Goal: Communication & Community: Answer question/provide support

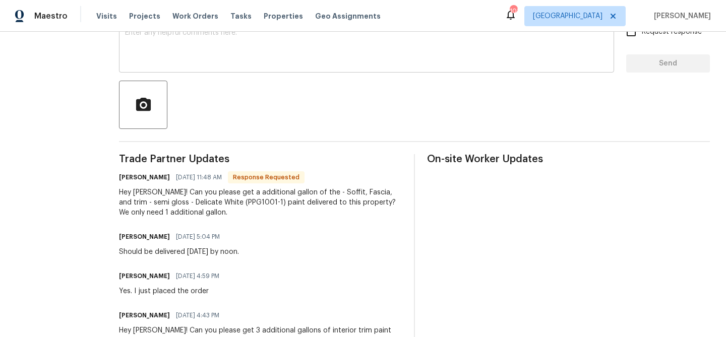
scroll to position [188, 0]
click at [283, 61] on textarea at bounding box center [366, 47] width 483 height 35
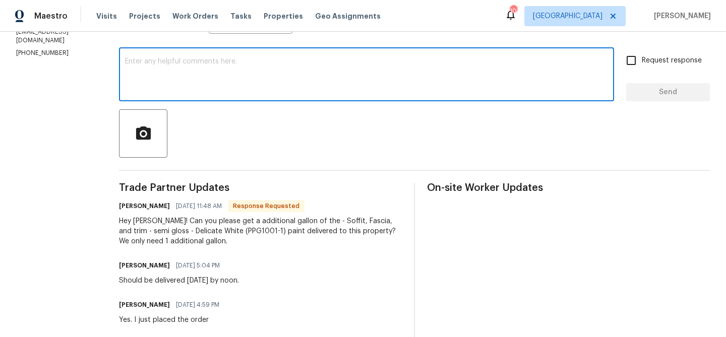
scroll to position [160, 0]
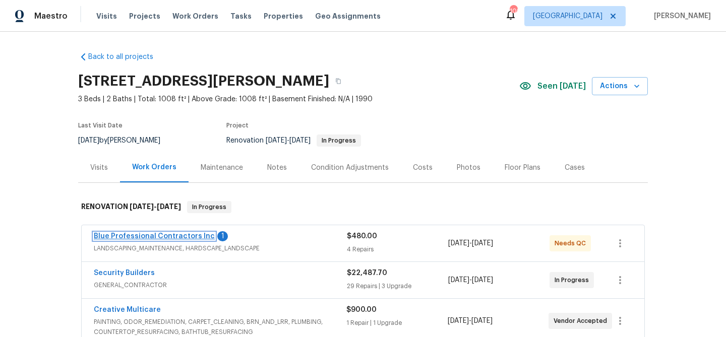
click at [160, 239] on link "Blue Professional Contractors Inc" at bounding box center [154, 236] width 121 height 7
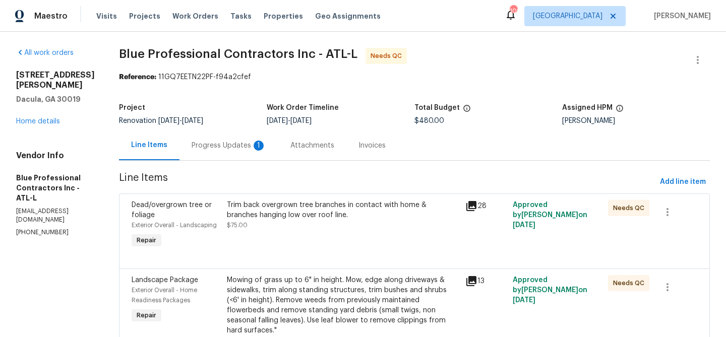
click at [248, 145] on div "Progress Updates 1" at bounding box center [229, 146] width 75 height 10
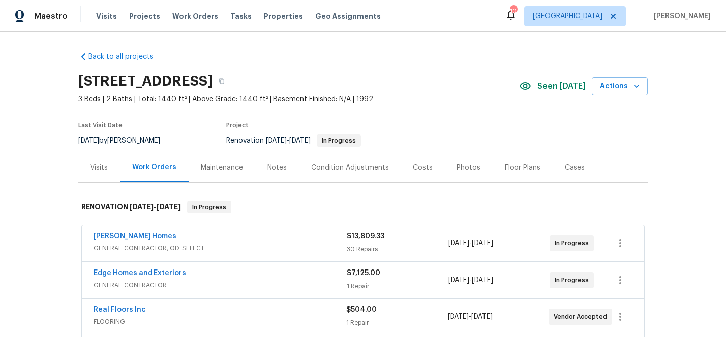
click at [286, 166] on div "Notes" at bounding box center [277, 168] width 44 height 30
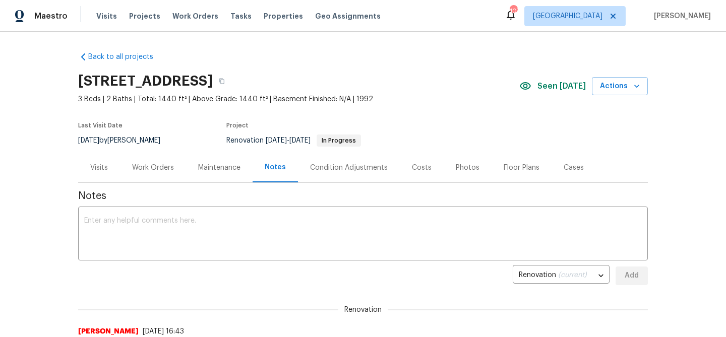
click at [148, 170] on div "Work Orders" at bounding box center [153, 168] width 42 height 10
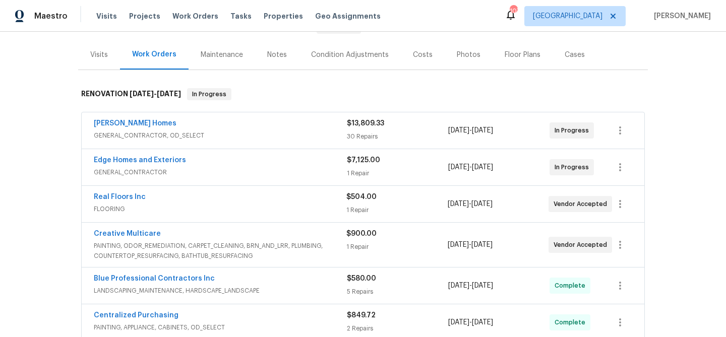
scroll to position [114, 0]
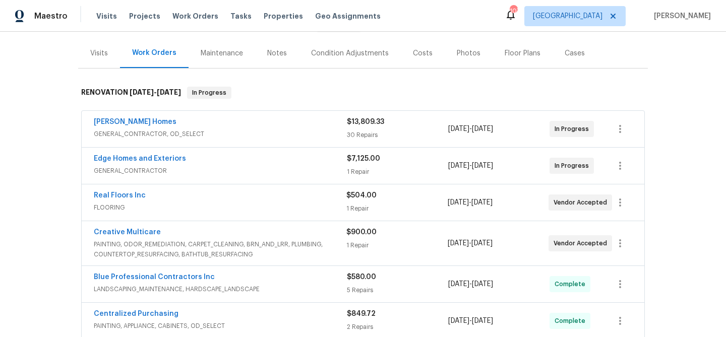
click at [148, 121] on div "Therrien Homes" at bounding box center [220, 123] width 253 height 12
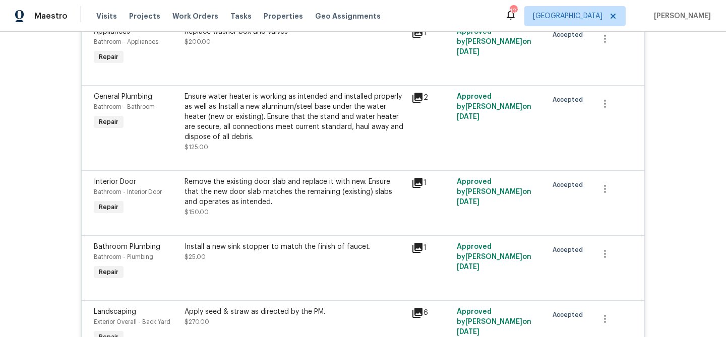
scroll to position [0, 0]
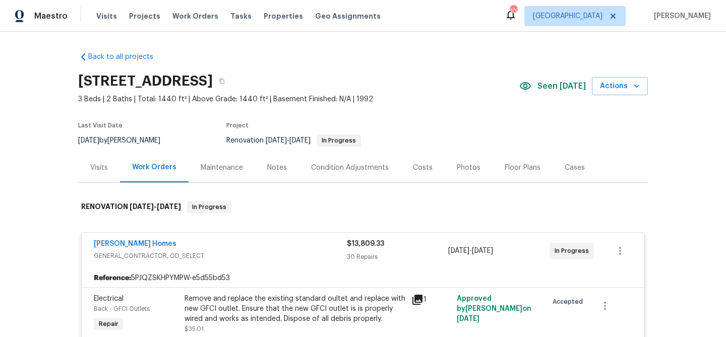
click at [265, 161] on div "Notes" at bounding box center [277, 168] width 44 height 30
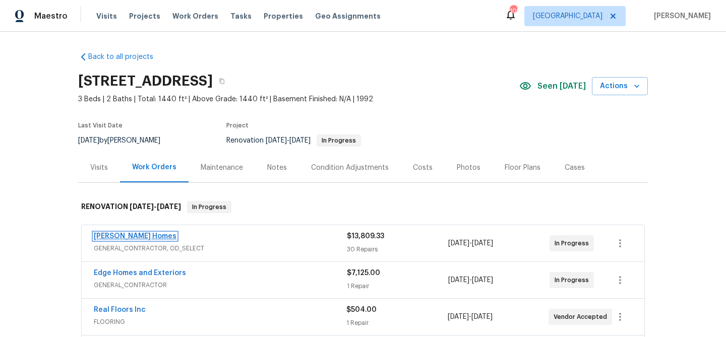
click at [130, 236] on link "[PERSON_NAME] Homes" at bounding box center [135, 236] width 83 height 7
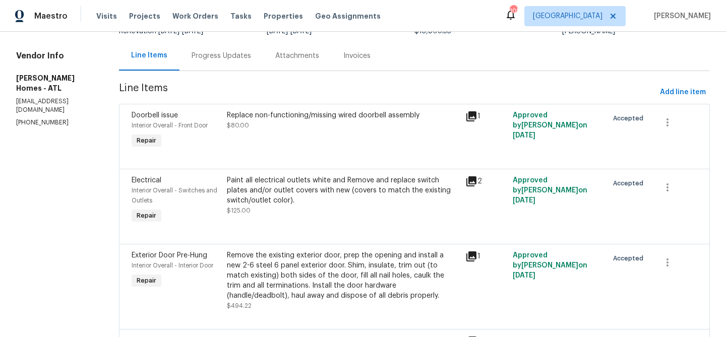
scroll to position [91, 0]
click at [206, 56] on div "Progress Updates" at bounding box center [222, 55] width 60 height 10
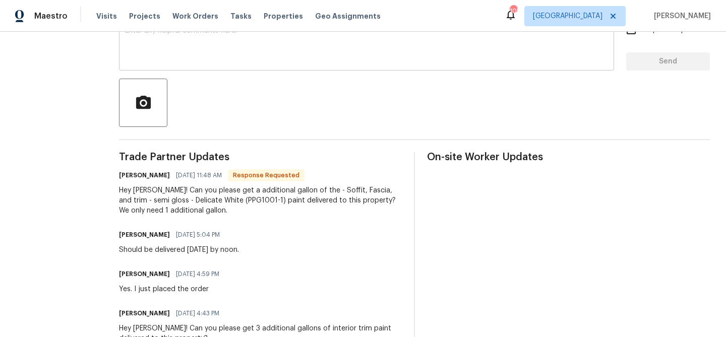
scroll to position [191, 0]
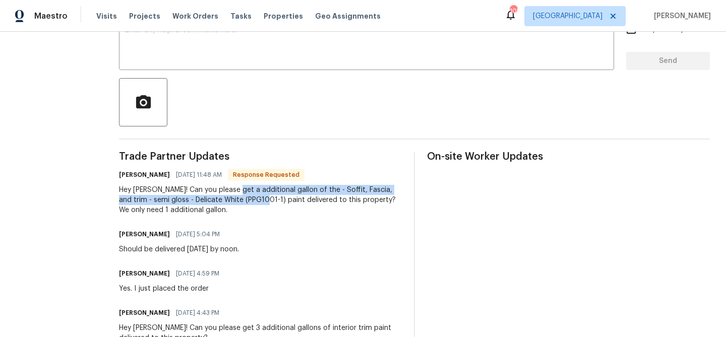
drag, startPoint x: 221, startPoint y: 189, endPoint x: 237, endPoint y: 202, distance: 19.7
click at [237, 202] on div "Hey [PERSON_NAME]! Can you please get a additional gallon of the - Soffit, Fasc…" at bounding box center [260, 200] width 283 height 30
copy div "additional gallon of the - Soffit, Fascia, and trim - semi gloss - Delicate Whi…"
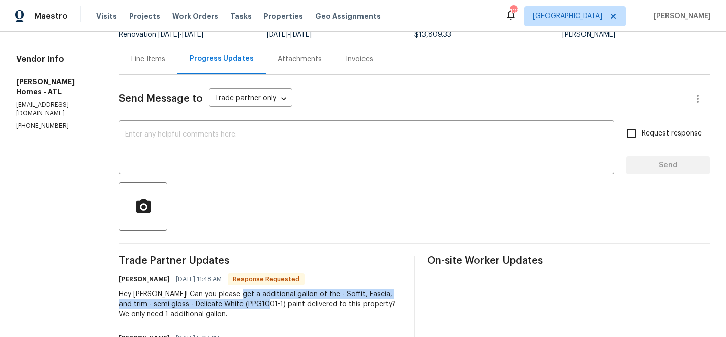
scroll to position [192, 0]
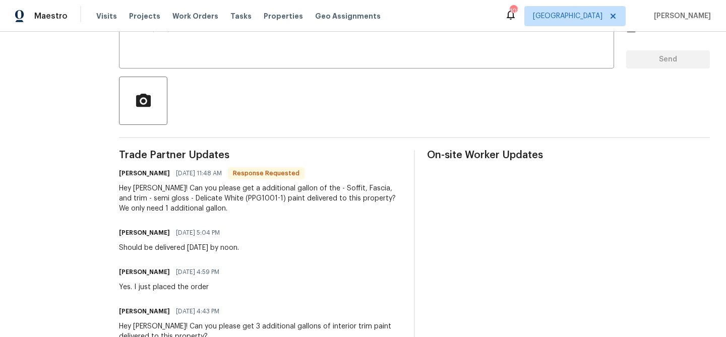
drag, startPoint x: 269, startPoint y: 221, endPoint x: 276, endPoint y: 216, distance: 8.0
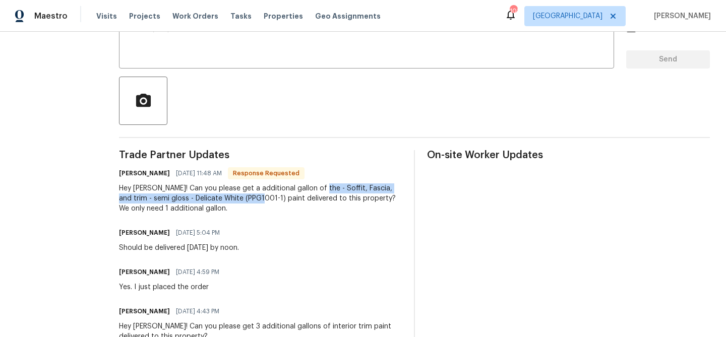
drag, startPoint x: 305, startPoint y: 189, endPoint x: 237, endPoint y: 198, distance: 69.3
click at [236, 200] on div "Hey Michael! Can you please get a additional gallon of the - Soffit, Fascia, an…" at bounding box center [260, 199] width 283 height 30
copy div "Soffit, Fascia, and trim - semi gloss - Delicate White (PPG1001-1)"
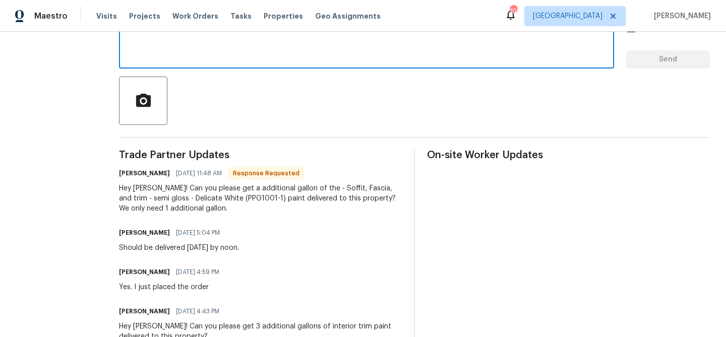
click at [208, 44] on textarea at bounding box center [366, 42] width 483 height 35
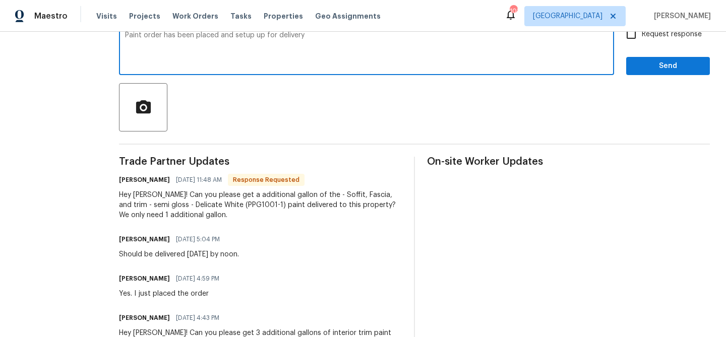
type textarea "Paint order has been placed and setup up for delivery"
click at [662, 70] on span "Send" at bounding box center [668, 66] width 68 height 13
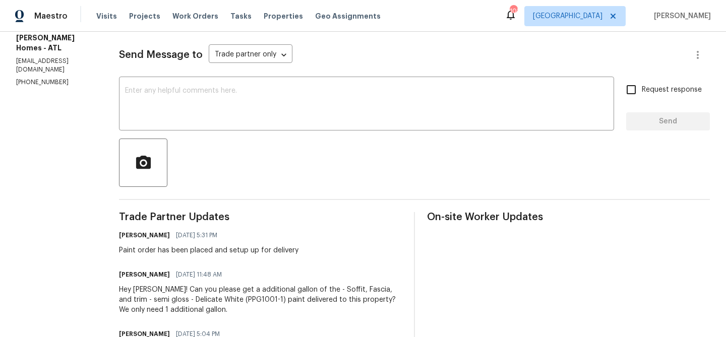
scroll to position [137, 0]
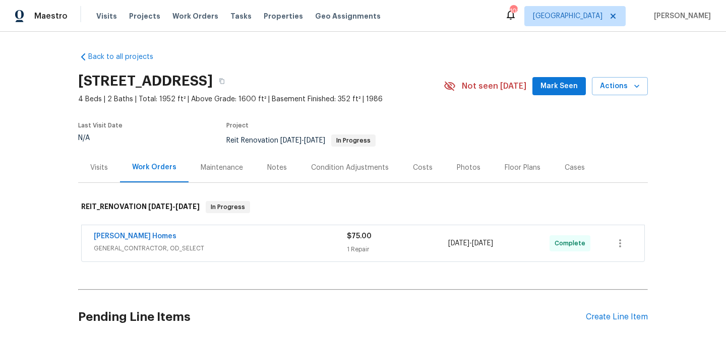
click at [541, 91] on button "Mark Seen" at bounding box center [559, 86] width 53 height 19
click at [487, 18] on div "Maestro Visits Projects Work Orders Tasks Properties Geo Assignments 103 Atlant…" at bounding box center [363, 16] width 726 height 32
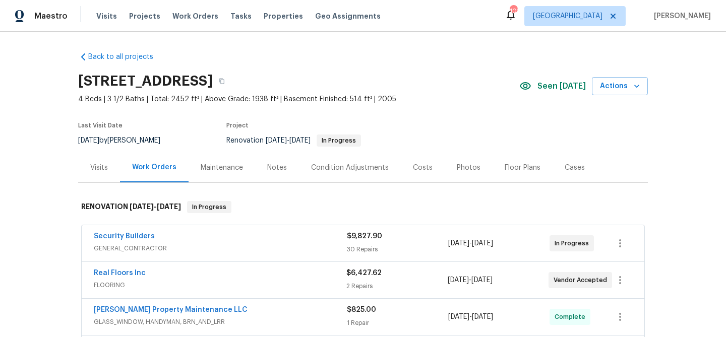
click at [458, 166] on div "Photos" at bounding box center [469, 168] width 24 height 10
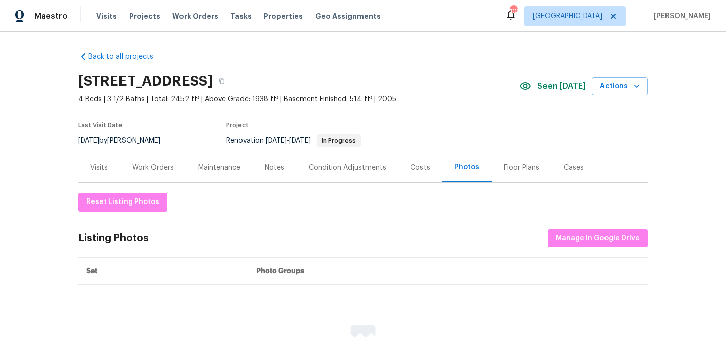
click at [166, 168] on div "Work Orders" at bounding box center [153, 168] width 42 height 10
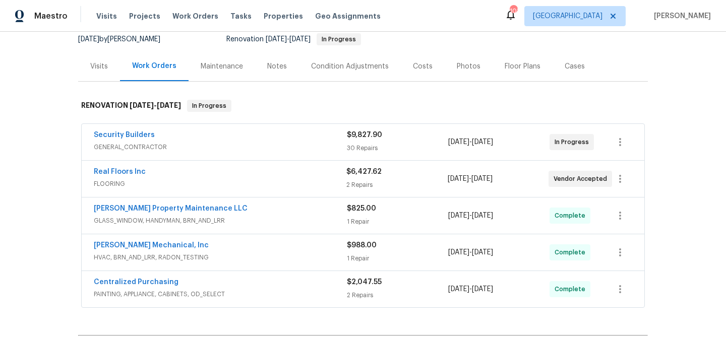
scroll to position [109, 0]
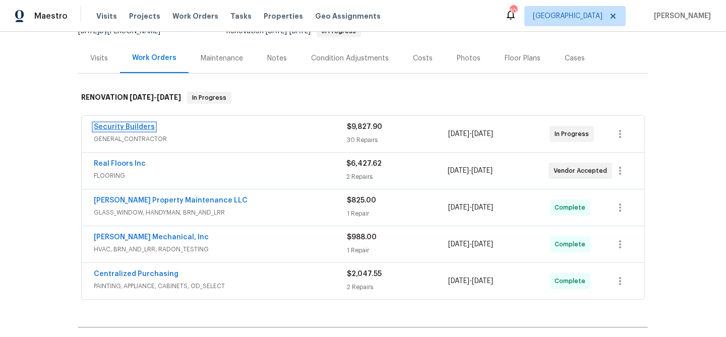
click at [131, 124] on link "Security Builders" at bounding box center [124, 127] width 61 height 7
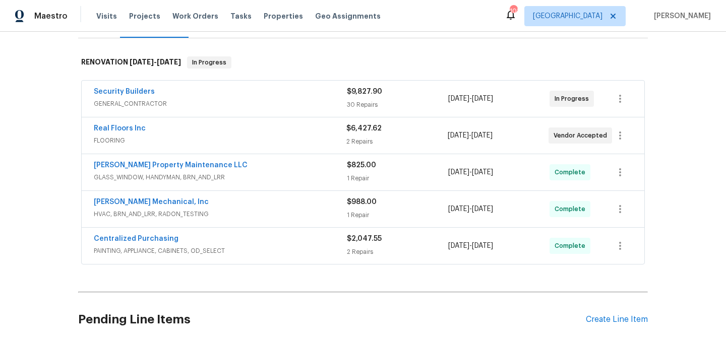
scroll to position [159, 0]
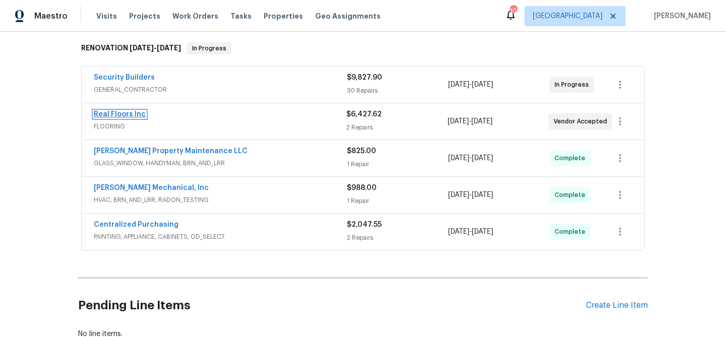
click at [122, 111] on link "Real Floors Inc" at bounding box center [120, 114] width 52 height 7
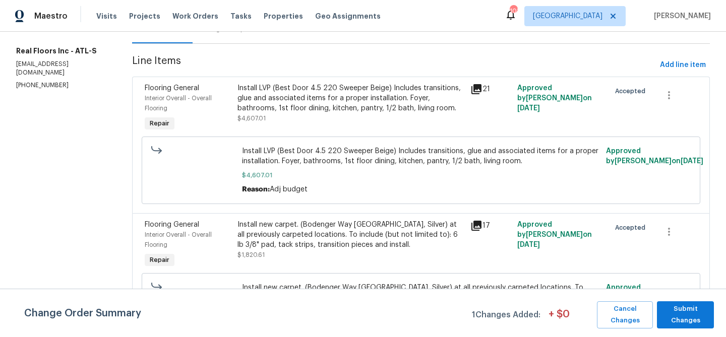
scroll to position [119, 0]
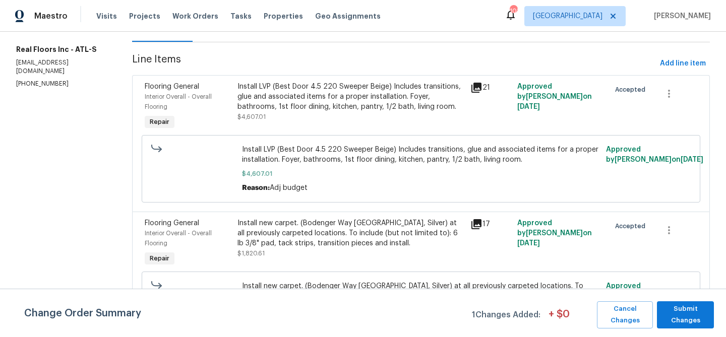
click at [347, 110] on div "Install LVP (Best Door 4.5 220 Sweeper Beige) Includes transitions, glue and as…" at bounding box center [351, 97] width 227 height 30
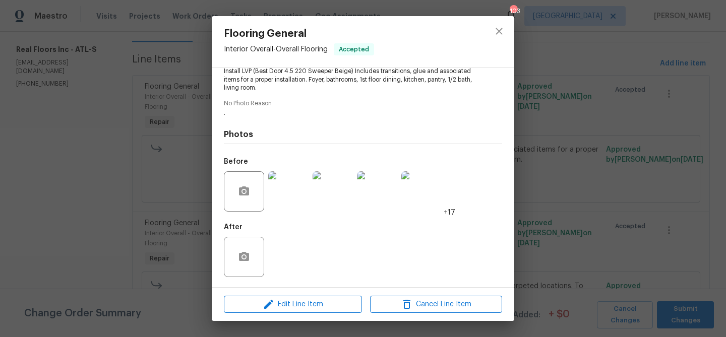
click at [417, 192] on img at bounding box center [421, 191] width 40 height 40
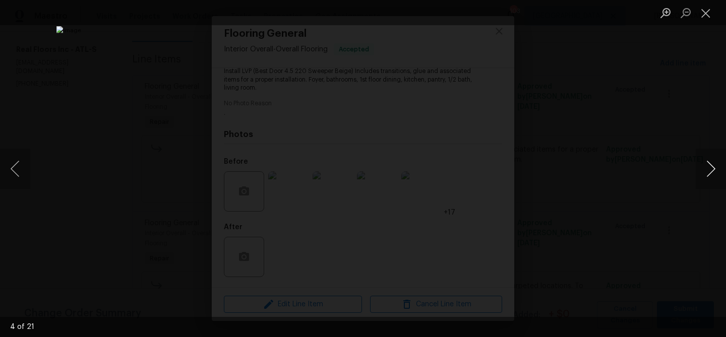
click at [708, 170] on button "Next image" at bounding box center [711, 169] width 30 height 40
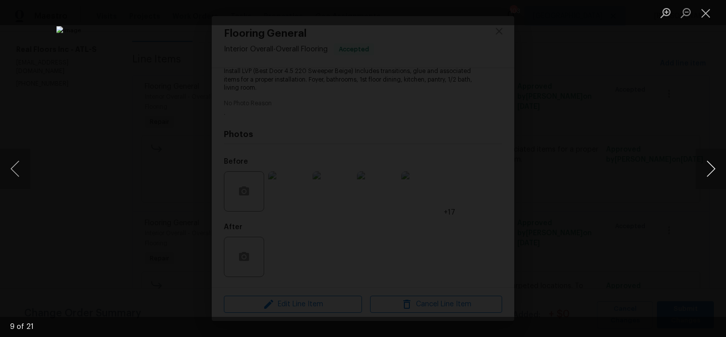
click at [708, 170] on button "Next image" at bounding box center [711, 169] width 30 height 40
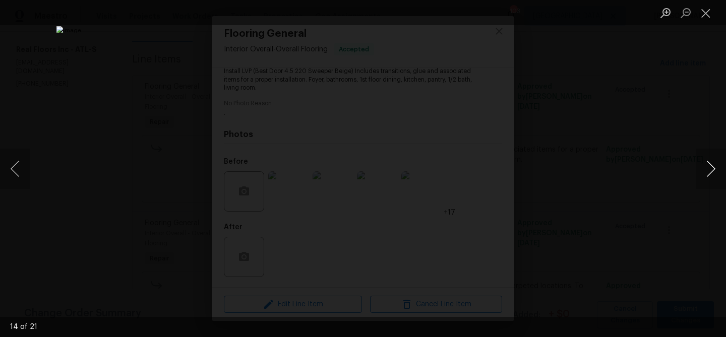
click at [708, 170] on button "Next image" at bounding box center [711, 169] width 30 height 40
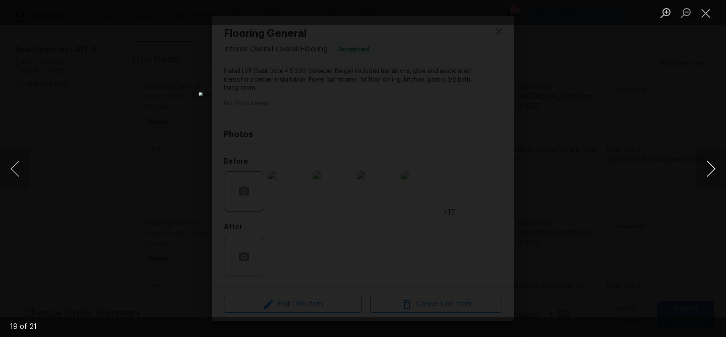
click at [708, 170] on button "Next image" at bounding box center [711, 169] width 30 height 40
click at [705, 18] on button "Close lightbox" at bounding box center [706, 13] width 20 height 18
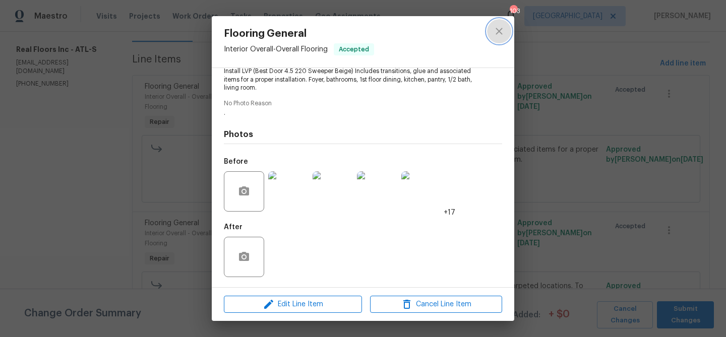
click at [500, 29] on icon "close" at bounding box center [499, 31] width 7 height 7
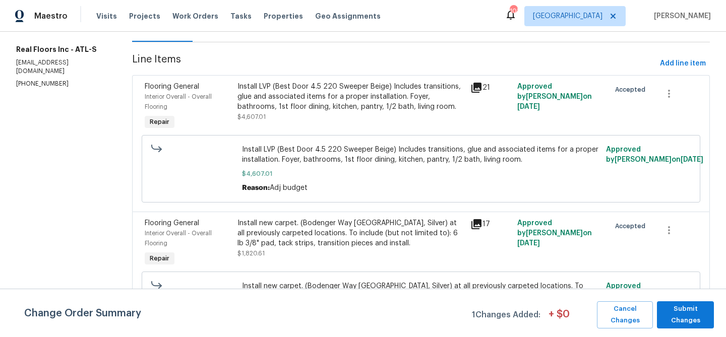
scroll to position [0, 0]
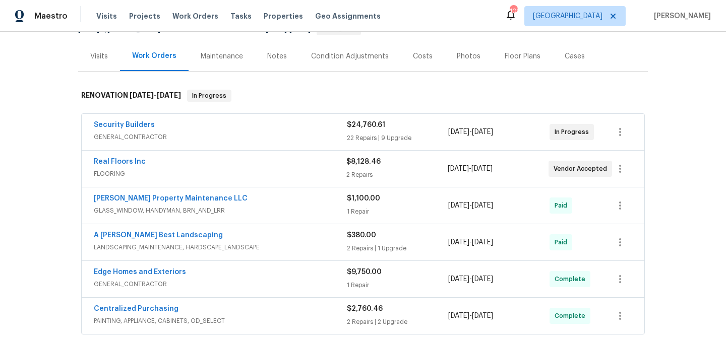
scroll to position [117, 0]
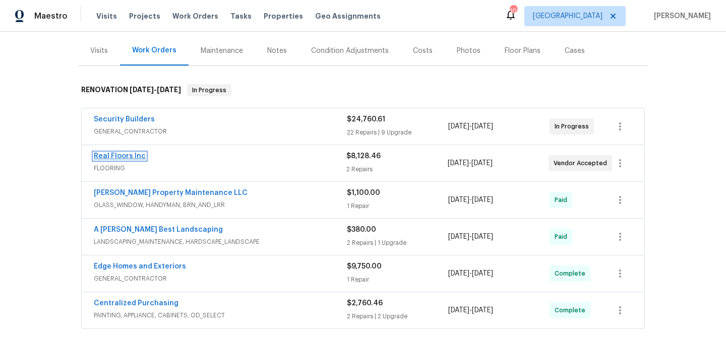
click at [138, 155] on link "Real Floors Inc" at bounding box center [120, 156] width 52 height 7
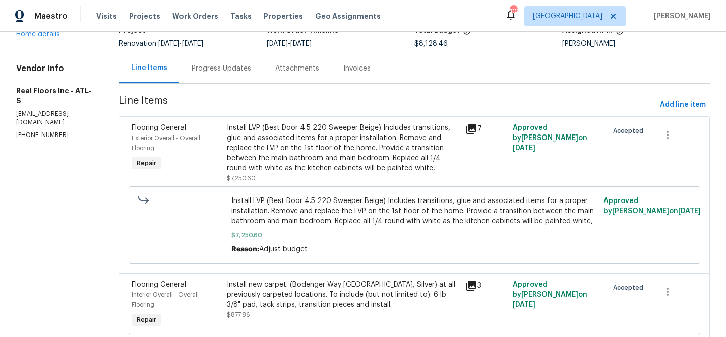
scroll to position [94, 0]
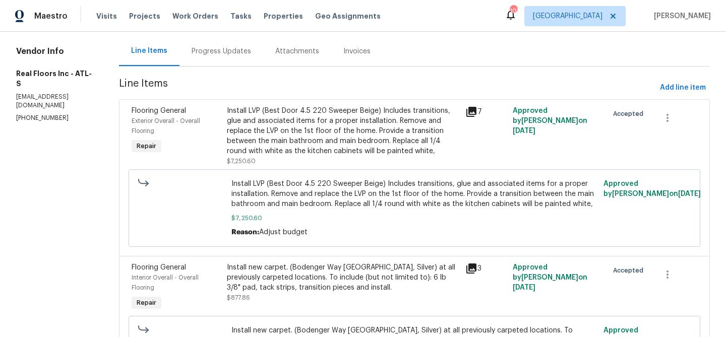
click at [480, 109] on div "7" at bounding box center [486, 112] width 41 height 12
click at [476, 112] on icon at bounding box center [472, 112] width 10 height 10
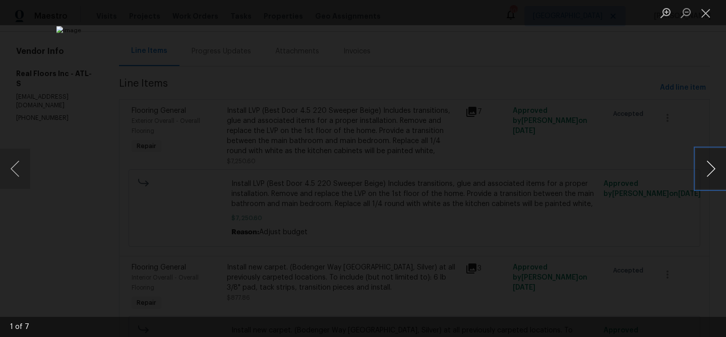
click at [717, 172] on button "Next image" at bounding box center [711, 169] width 30 height 40
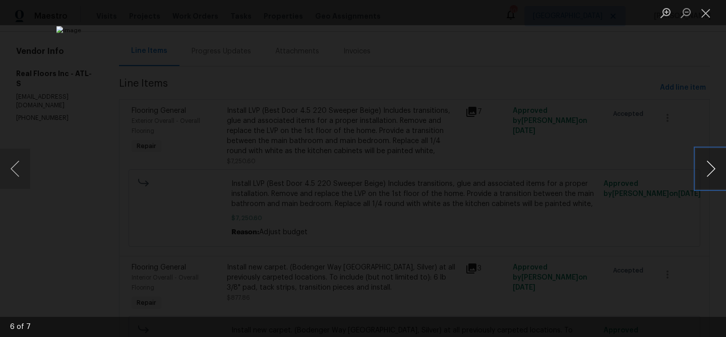
click at [717, 172] on button "Next image" at bounding box center [711, 169] width 30 height 40
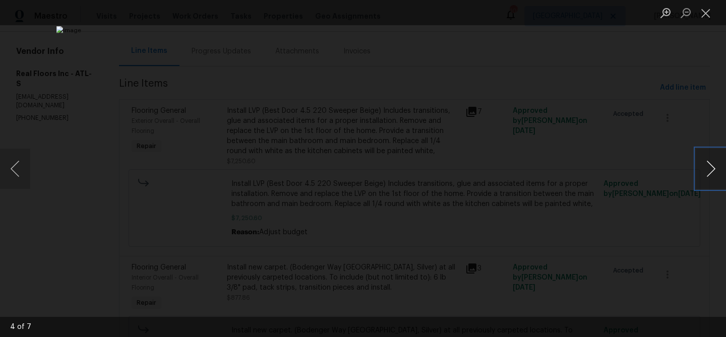
click at [717, 172] on button "Next image" at bounding box center [711, 169] width 30 height 40
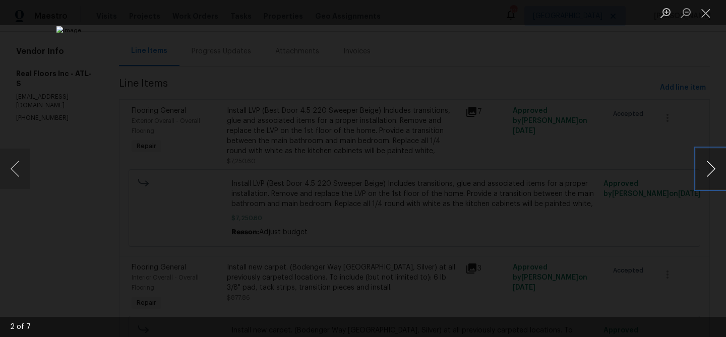
click at [717, 172] on button "Next image" at bounding box center [711, 169] width 30 height 40
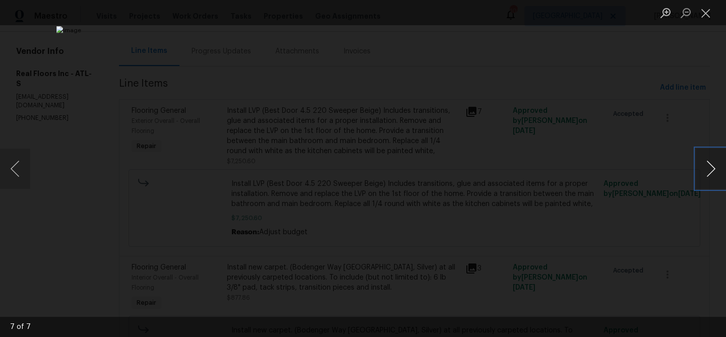
click at [703, 166] on button "Next image" at bounding box center [711, 169] width 30 height 40
click at [710, 18] on button "Close lightbox" at bounding box center [706, 13] width 20 height 18
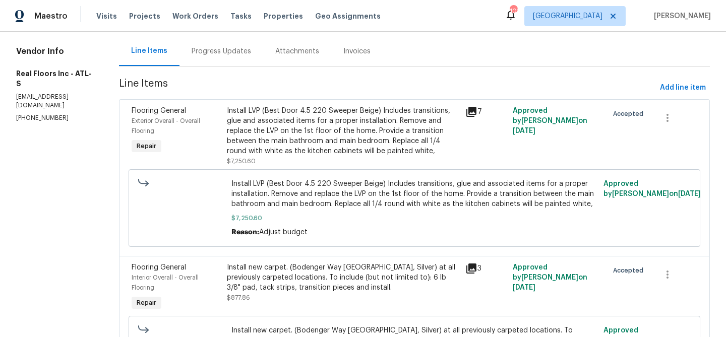
scroll to position [0, 0]
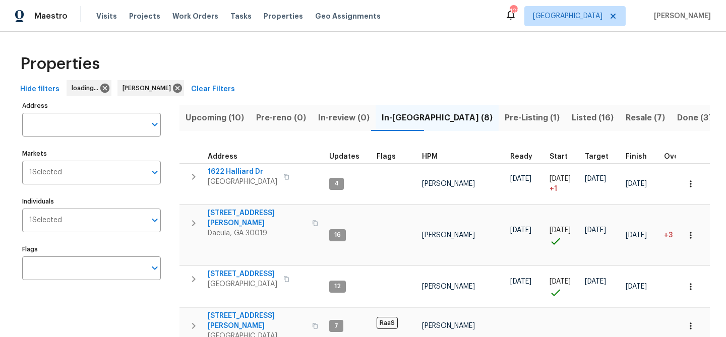
click at [572, 121] on span "Listed (16)" at bounding box center [593, 118] width 42 height 14
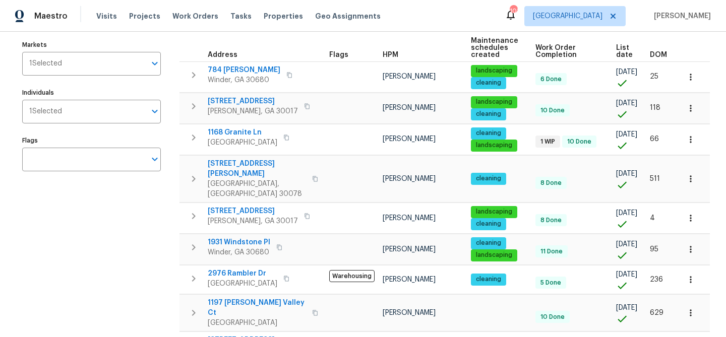
scroll to position [112, 0]
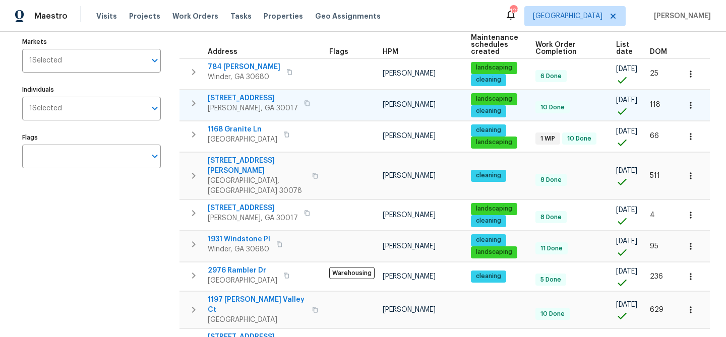
click at [229, 96] on span "[STREET_ADDRESS]" at bounding box center [253, 98] width 90 height 10
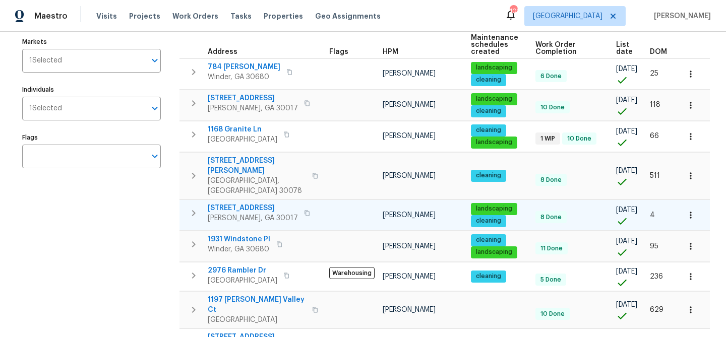
click at [262, 203] on span "[STREET_ADDRESS]" at bounding box center [253, 208] width 90 height 10
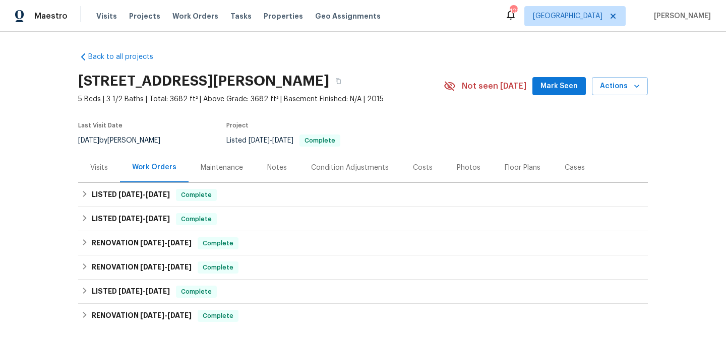
click at [463, 168] on div "Photos" at bounding box center [469, 168] width 24 height 10
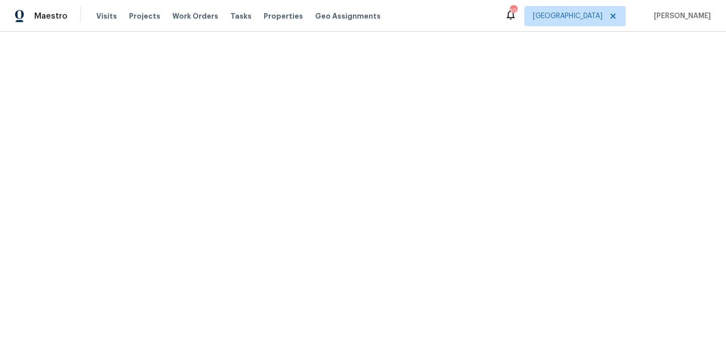
scroll to position [361, 0]
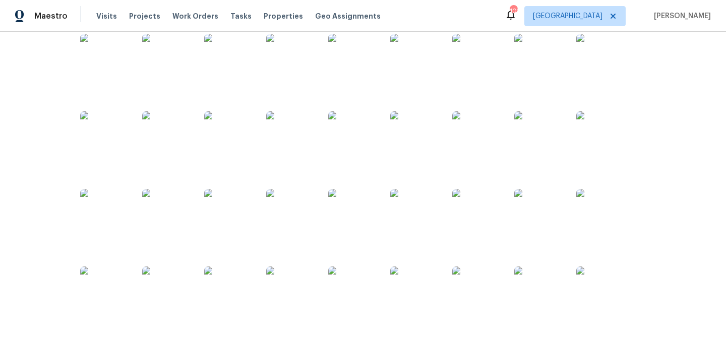
click at [420, 207] on img at bounding box center [415, 214] width 50 height 50
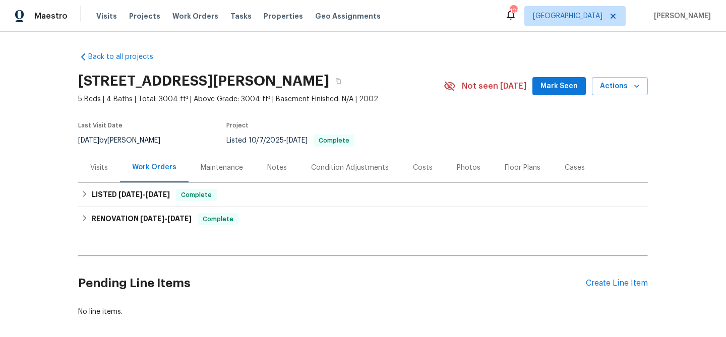
click at [463, 165] on div "Photos" at bounding box center [469, 168] width 24 height 10
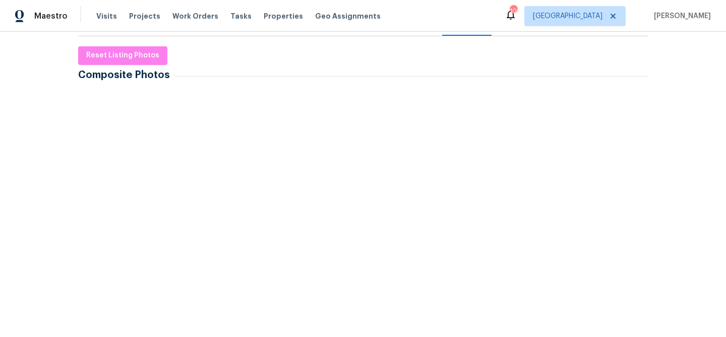
scroll to position [146, 0]
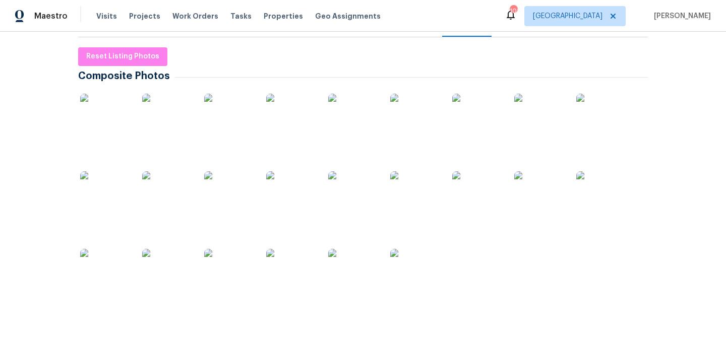
click at [172, 126] on img at bounding box center [167, 119] width 50 height 50
